Goal: Share content: Share content

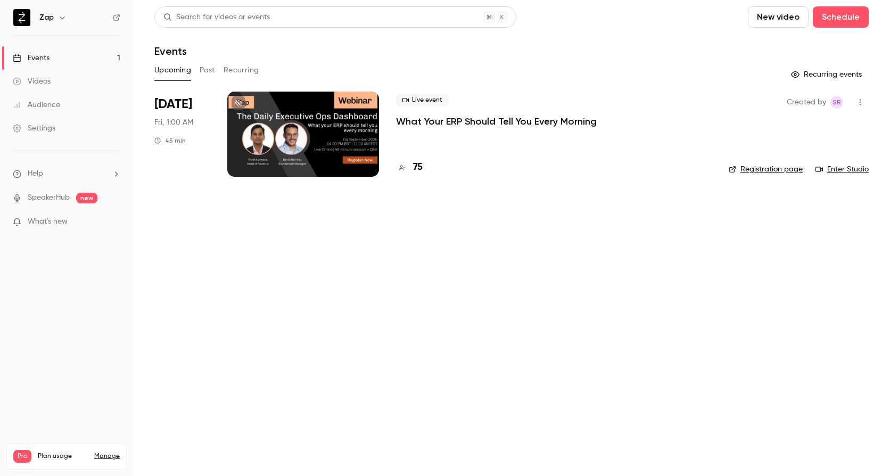
click at [442, 121] on p "What Your ERP Should Tell You Every Morning" at bounding box center [496, 121] width 201 height 13
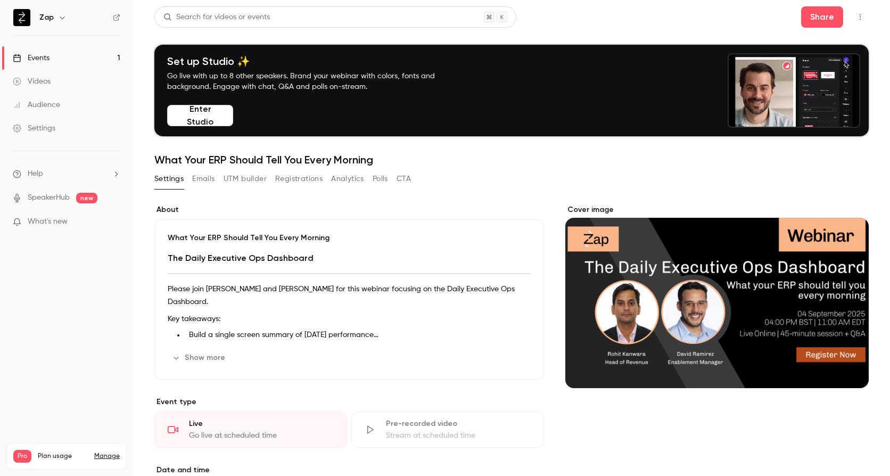
click at [291, 175] on button "Registrations" at bounding box center [298, 178] width 47 height 17
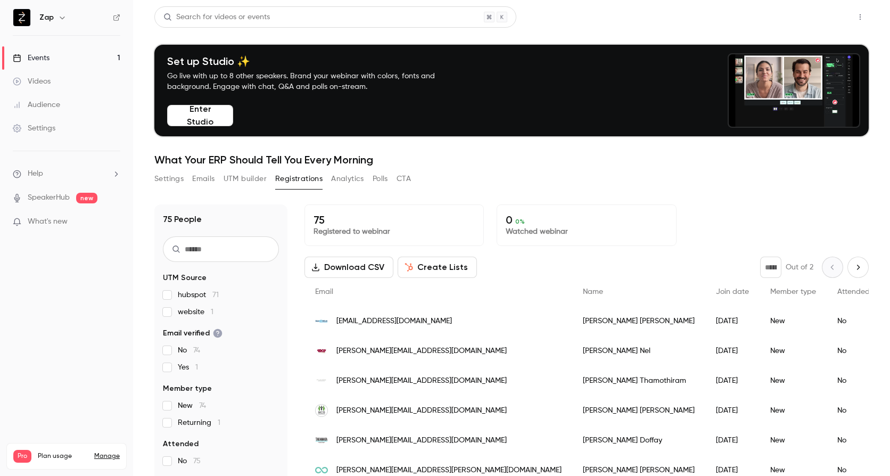
click at [803, 17] on button "Share" at bounding box center [822, 16] width 42 height 21
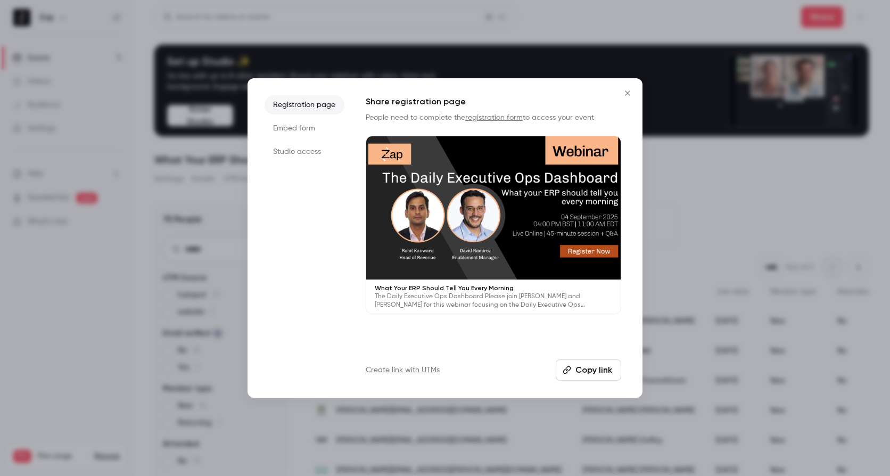
click at [288, 155] on li "Studio access" at bounding box center [304, 151] width 80 height 19
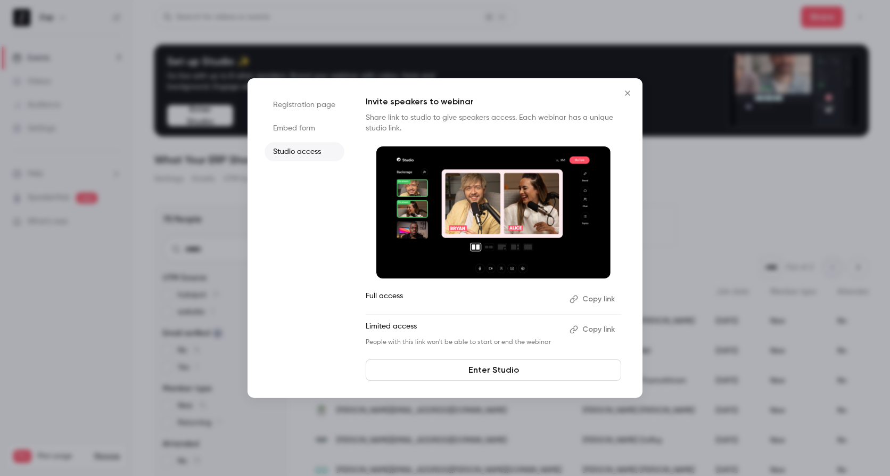
click at [595, 297] on button "Copy link" at bounding box center [593, 299] width 56 height 17
